Goal: Task Accomplishment & Management: Use online tool/utility

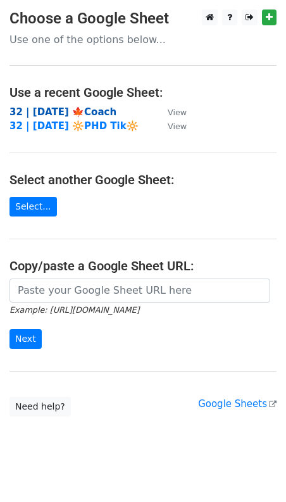
click at [90, 109] on strong "32 | [DATE] 🍁Coach" at bounding box center [63, 111] width 107 height 11
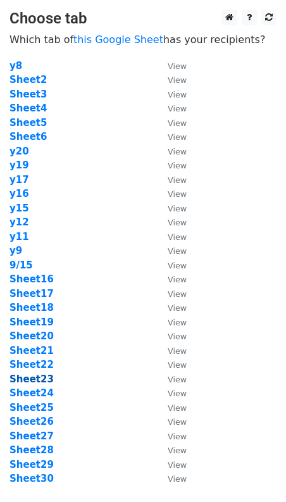
click at [44, 376] on strong "Sheet23" at bounding box center [32, 379] width 44 height 11
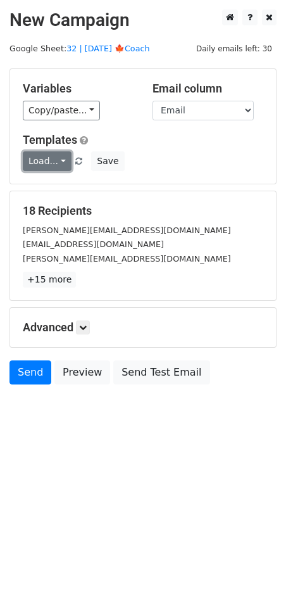
click at [49, 165] on link "Load..." at bounding box center [47, 161] width 49 height 20
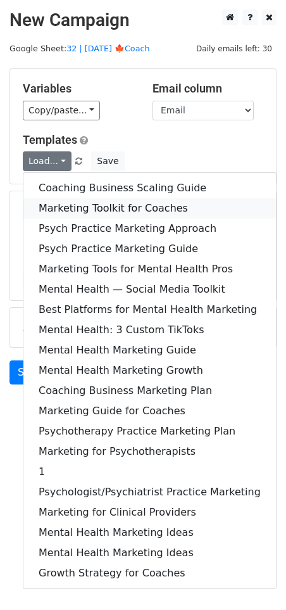
click at [85, 209] on link "Marketing Toolkit for Coaches" at bounding box center [149, 208] width 253 height 20
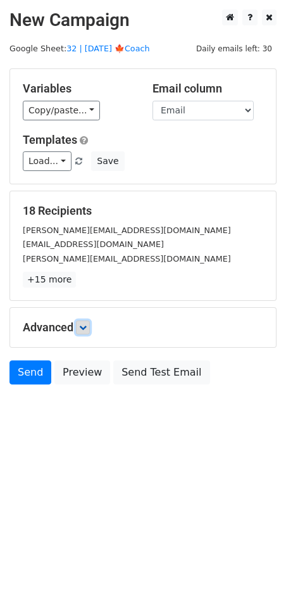
click at [87, 324] on icon at bounding box center [83, 328] width 8 height 8
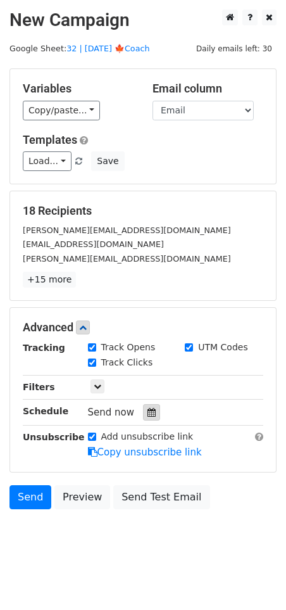
click at [148, 408] on icon at bounding box center [152, 412] width 8 height 9
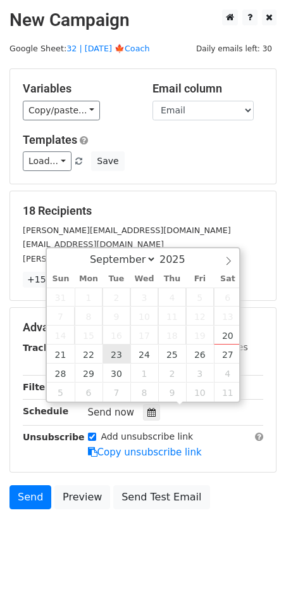
type input "2025-09-23 12:00"
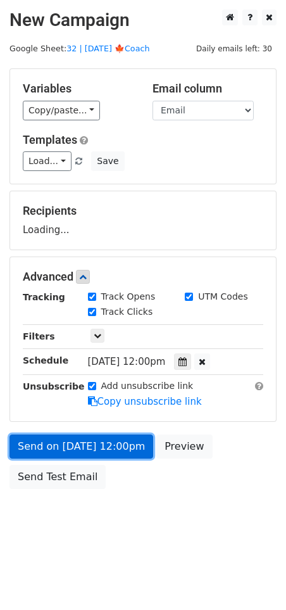
click at [108, 454] on link "Send on Sep 23 at 12:00pm" at bounding box center [82, 447] width 144 height 24
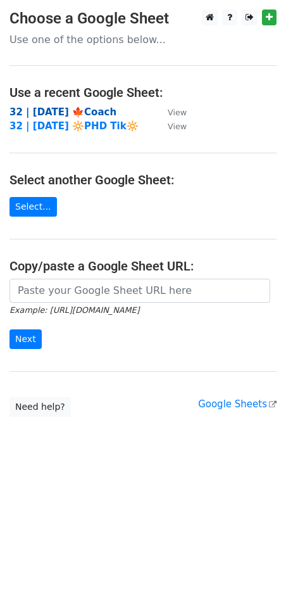
click at [72, 109] on strong "32 | [DATE] 🍁Coach" at bounding box center [63, 111] width 107 height 11
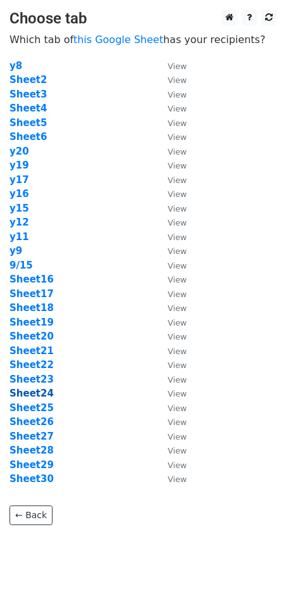
click at [39, 397] on strong "Sheet24" at bounding box center [32, 393] width 44 height 11
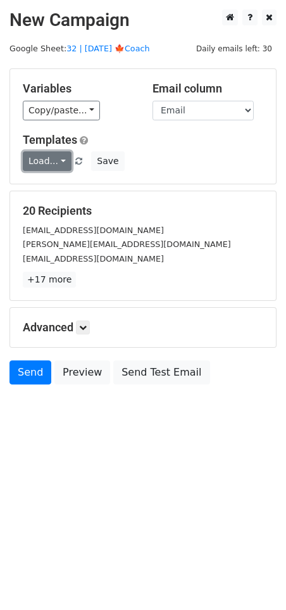
click at [49, 164] on link "Load..." at bounding box center [47, 161] width 49 height 20
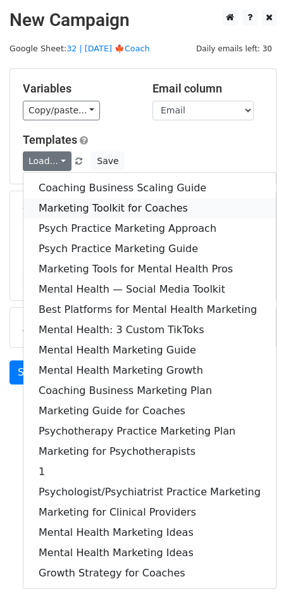
click at [67, 215] on link "Marketing Toolkit for Coaches" at bounding box center [149, 208] width 253 height 20
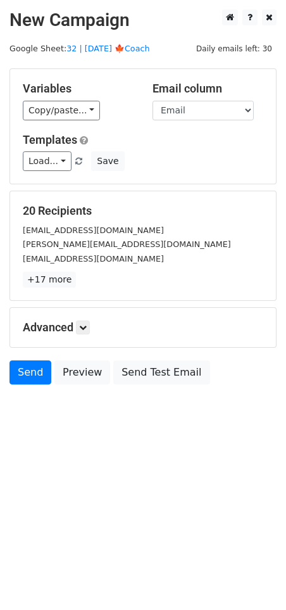
click at [93, 324] on h5 "Advanced" at bounding box center [143, 328] width 241 height 14
click at [82, 324] on icon at bounding box center [83, 328] width 8 height 8
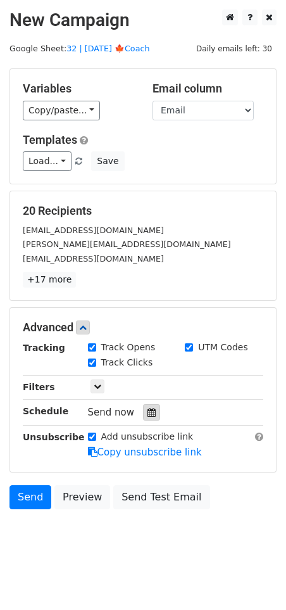
click at [148, 408] on icon at bounding box center [152, 412] width 8 height 9
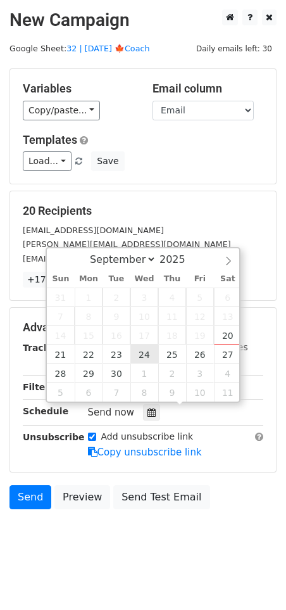
type input "2025-09-24 12:00"
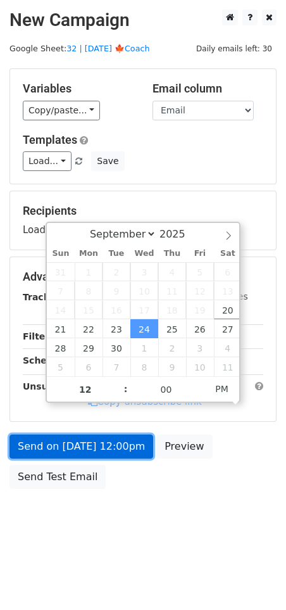
click at [137, 443] on link "Send on Sep 24 at 12:00pm" at bounding box center [82, 447] width 144 height 24
